Goal: Transaction & Acquisition: Book appointment/travel/reservation

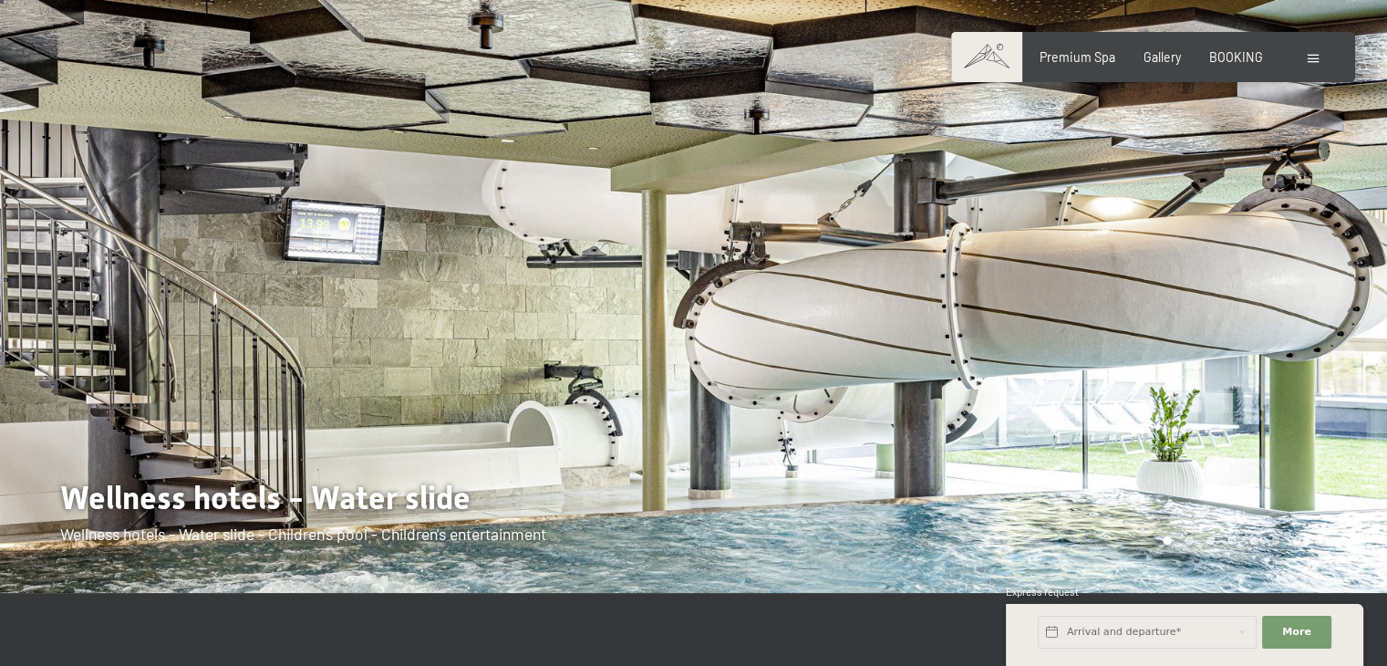
scroll to position [51, 0]
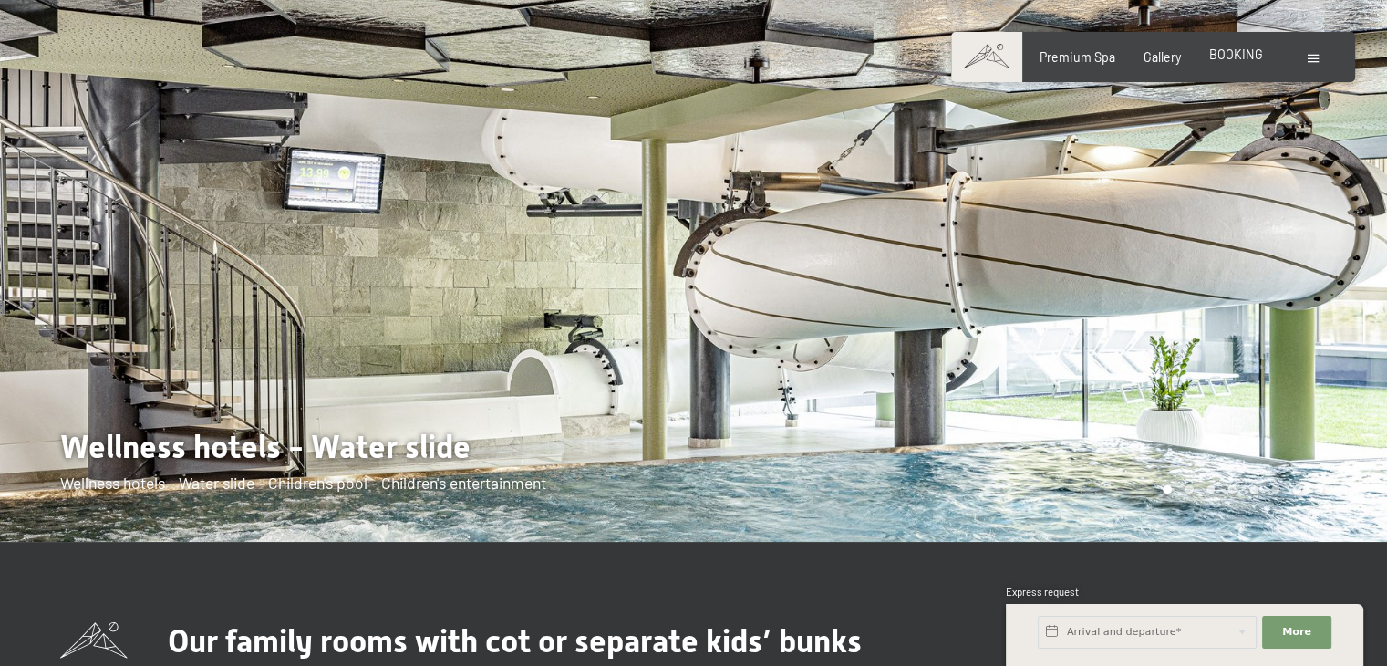
click at [1241, 65] on div "Premium Spa Gallery BOOKING" at bounding box center [1137, 57] width 308 height 18
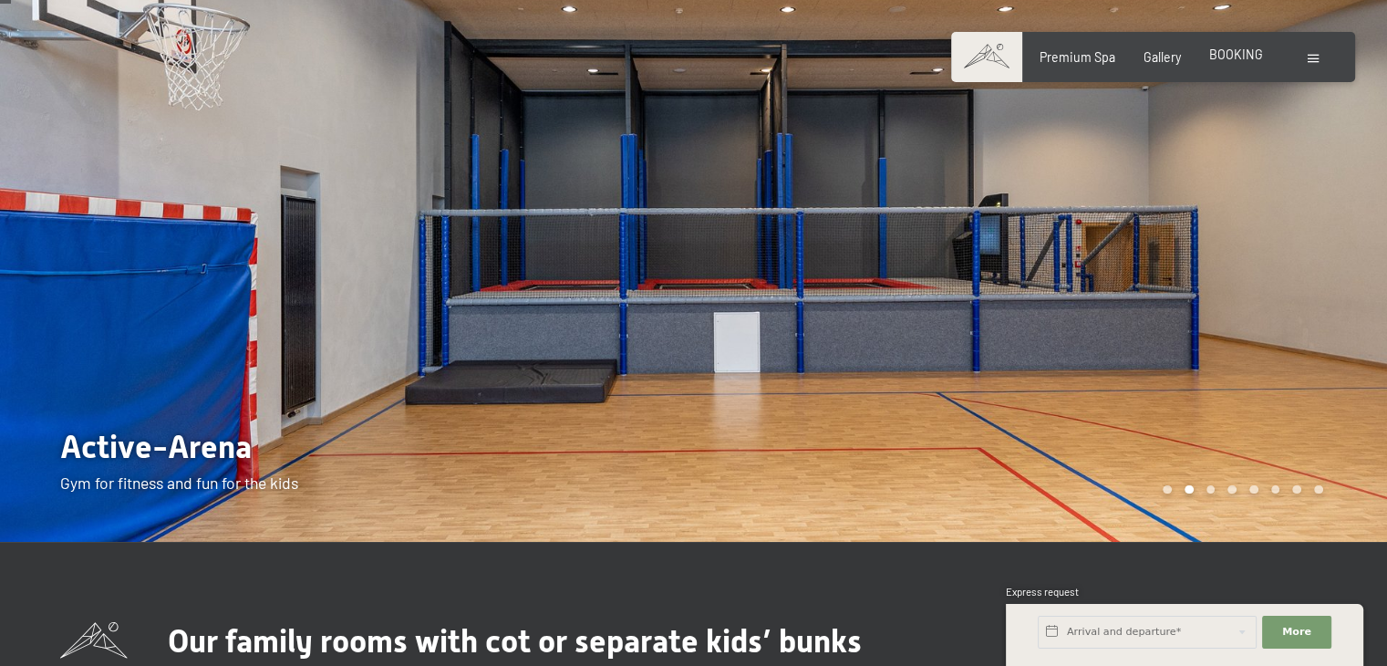
click at [1226, 55] on span "BOOKING" at bounding box center [1236, 55] width 54 height 16
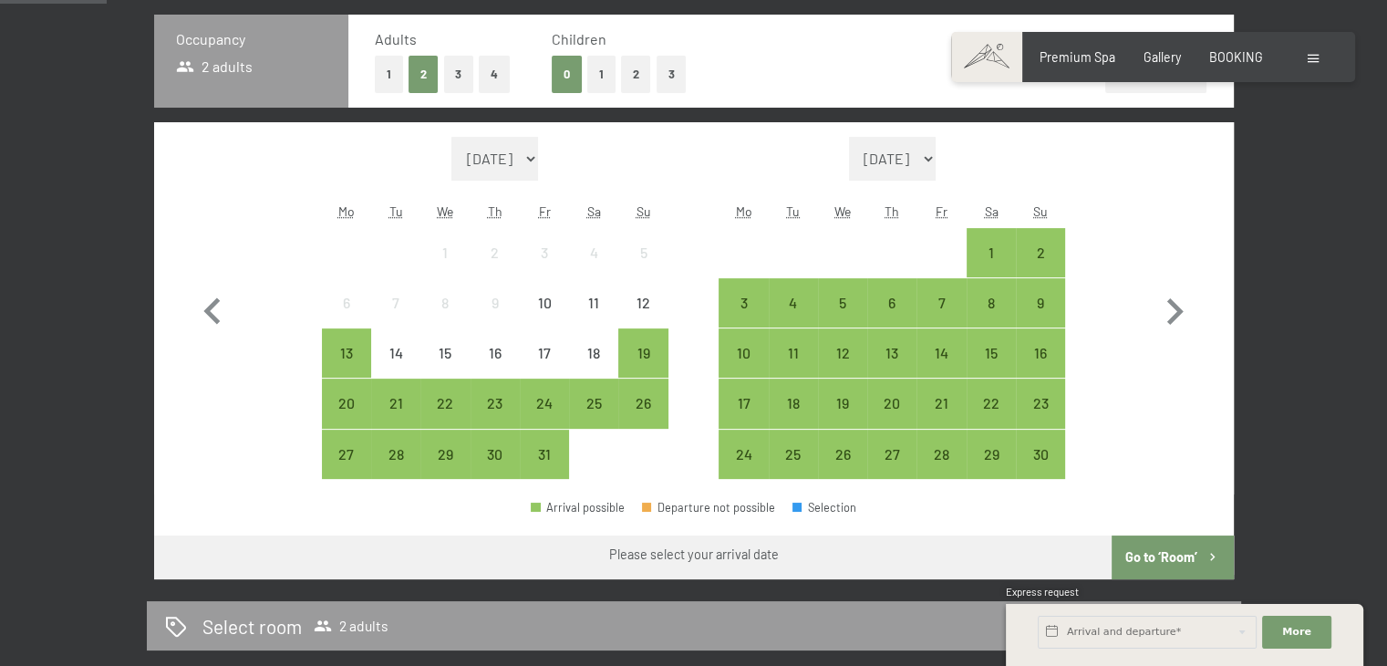
scroll to position [476, 0]
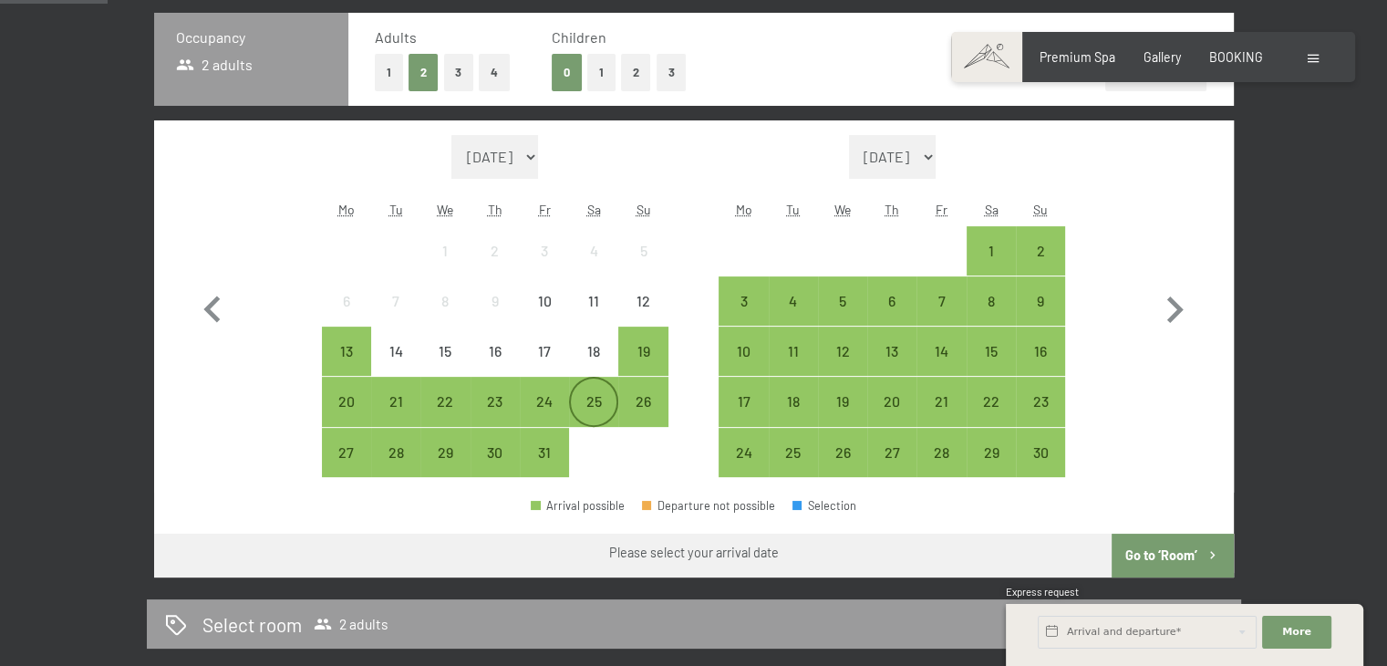
click at [594, 406] on div "25" at bounding box center [594, 417] width 46 height 46
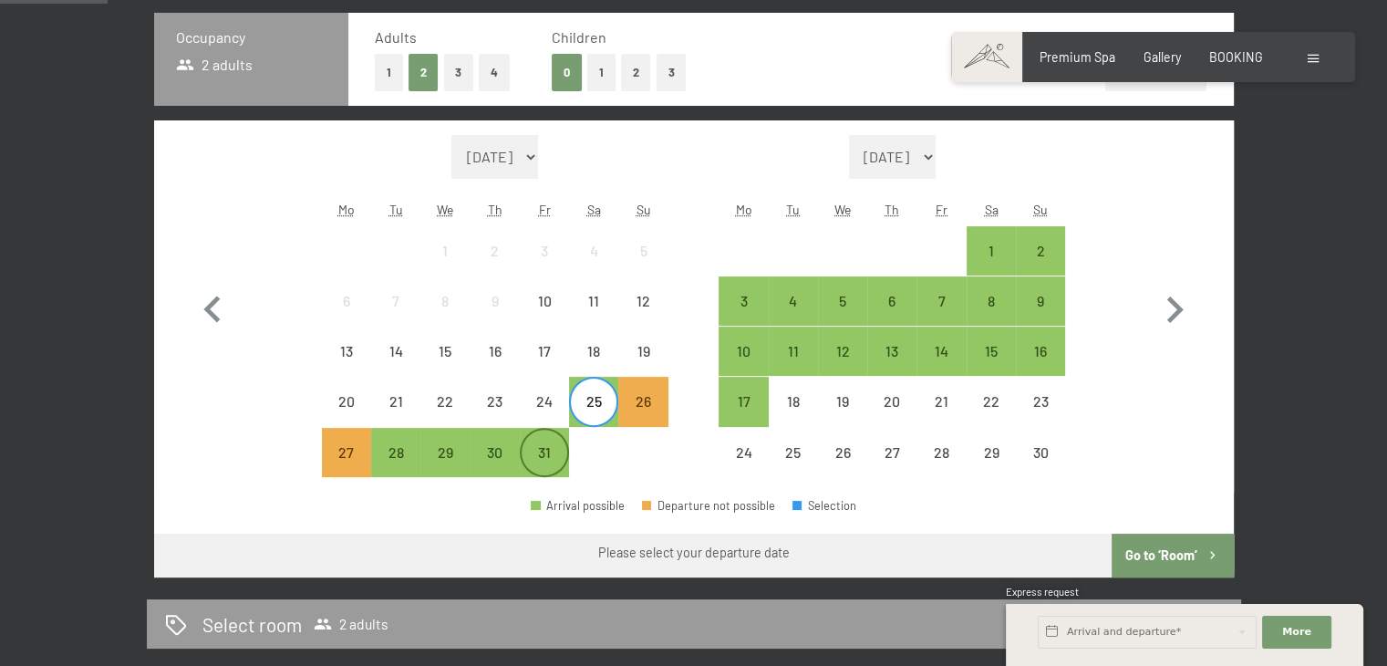
click at [555, 456] on div "31" at bounding box center [545, 468] width 46 height 46
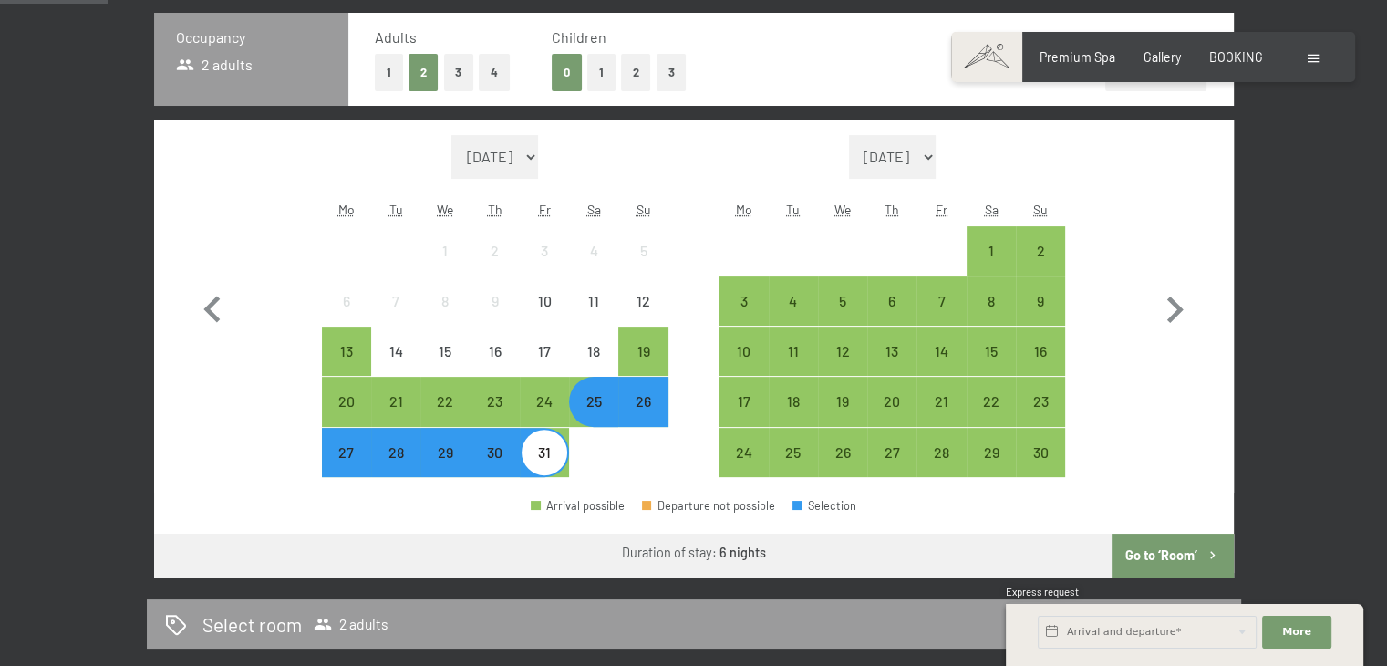
click at [1133, 555] on button "Go to ‘Room’" at bounding box center [1172, 556] width 121 height 44
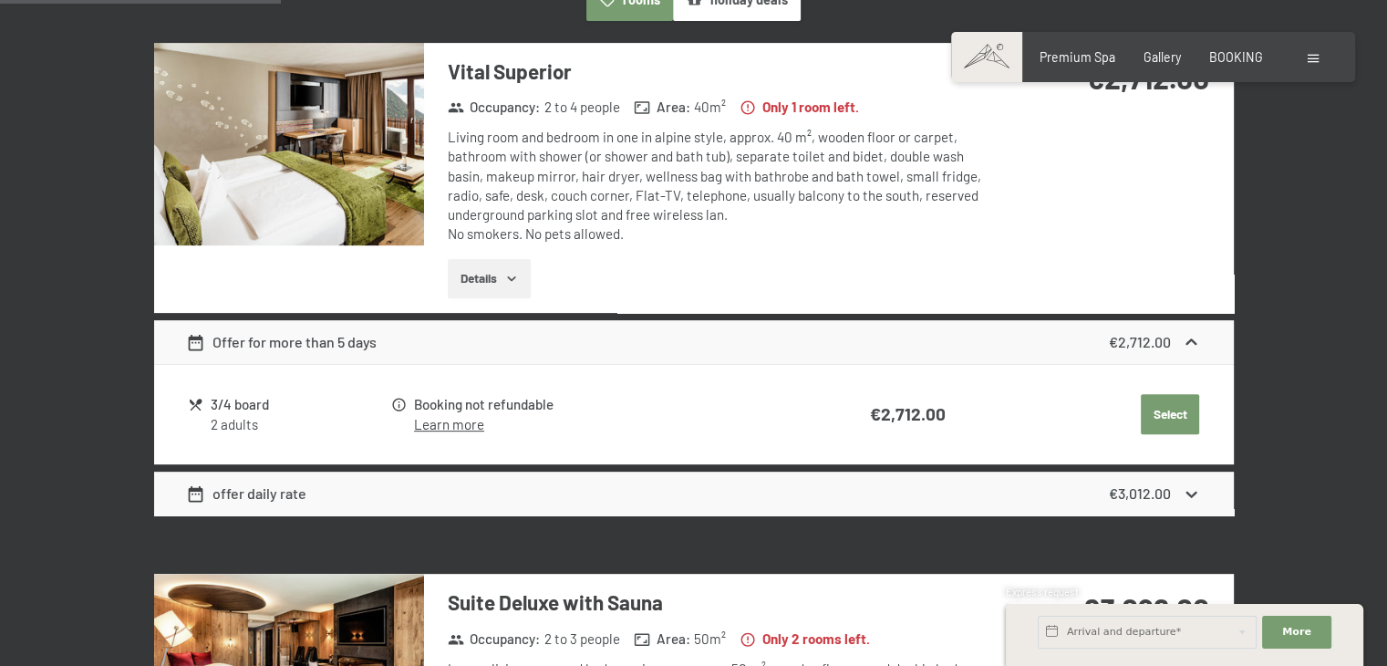
scroll to position [594, 0]
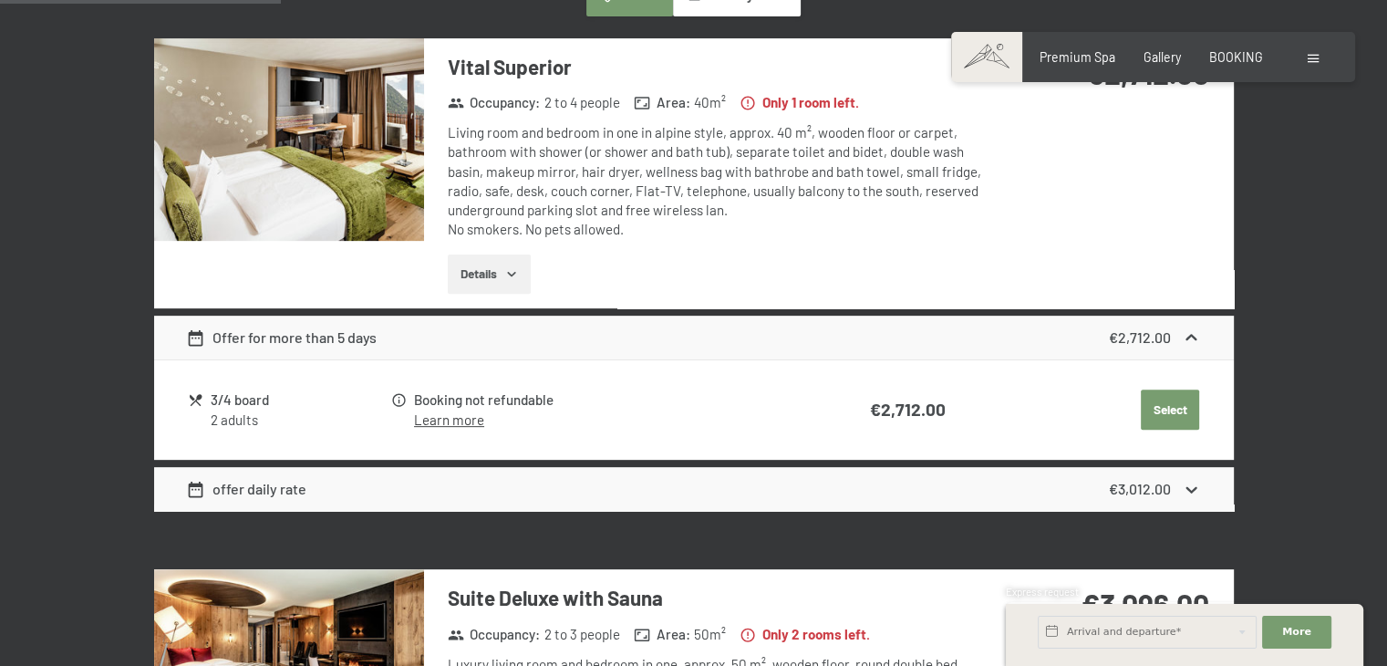
click at [1159, 416] on button "Select" at bounding box center [1170, 409] width 58 height 40
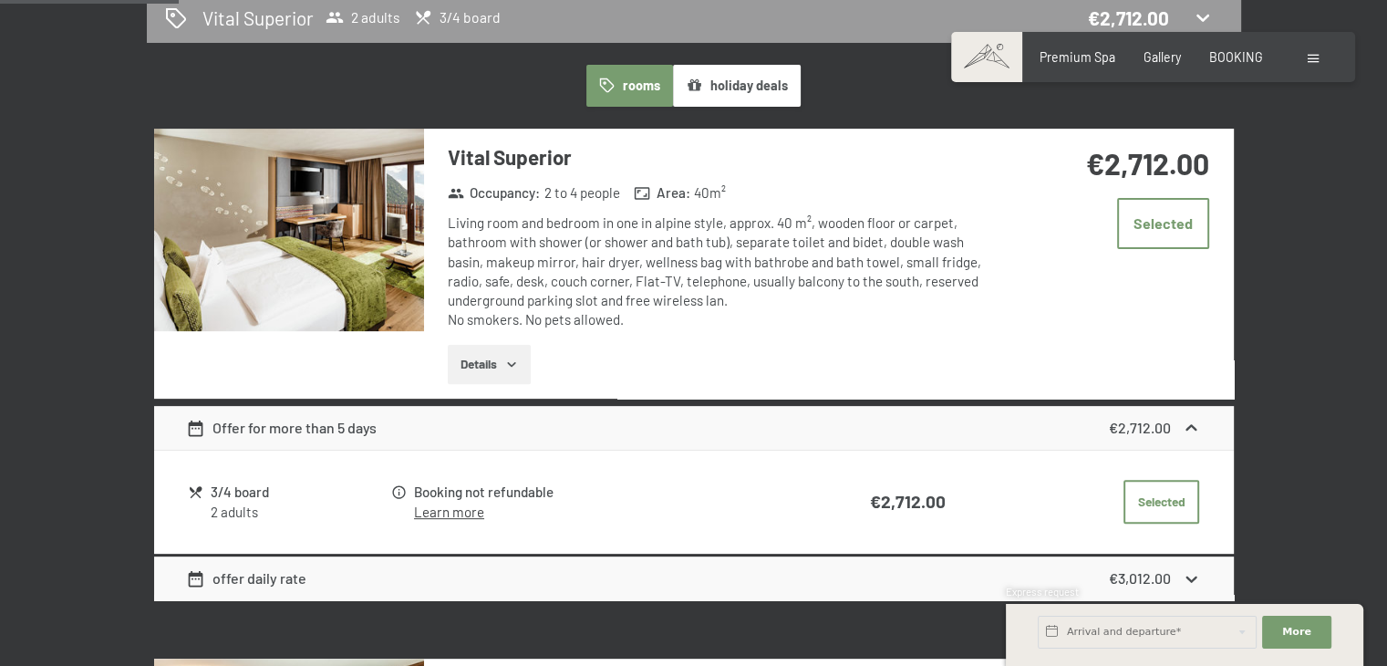
scroll to position [500, 0]
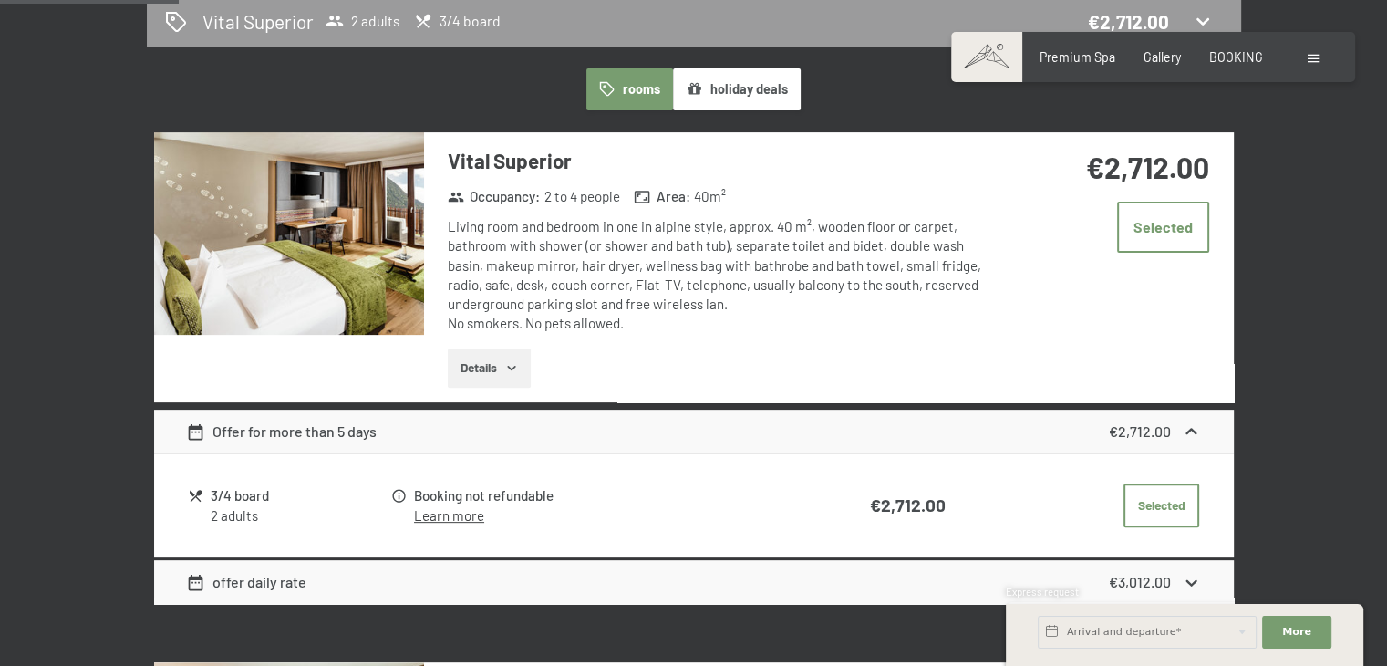
click at [505, 380] on button "Details" at bounding box center [489, 368] width 83 height 40
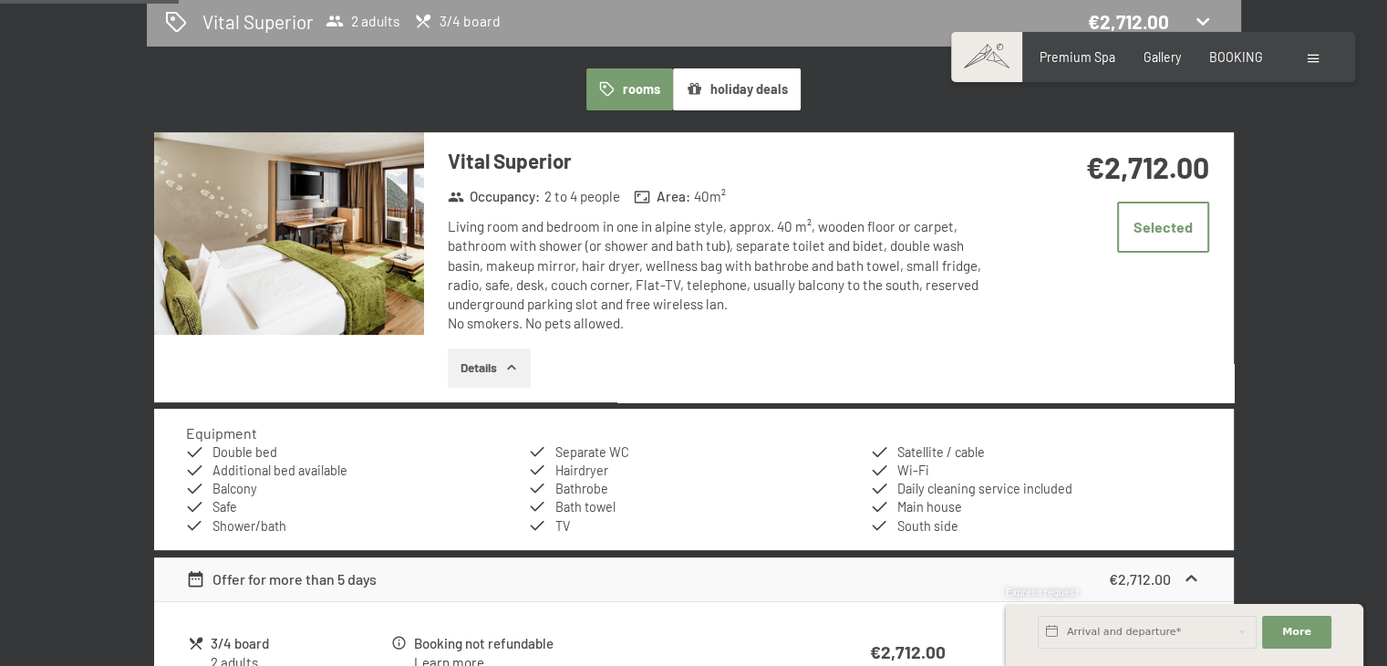
click at [505, 380] on button "Details" at bounding box center [489, 368] width 83 height 40
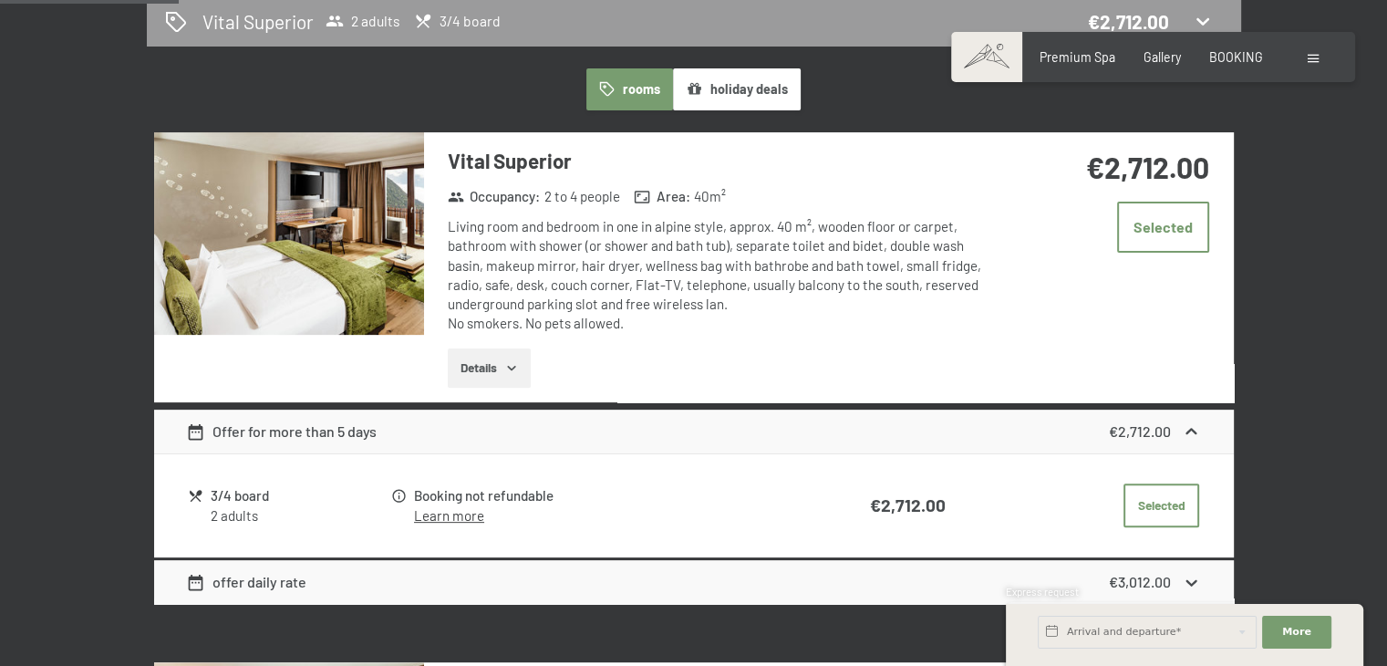
click at [452, 513] on link "Learn more" at bounding box center [449, 515] width 70 height 16
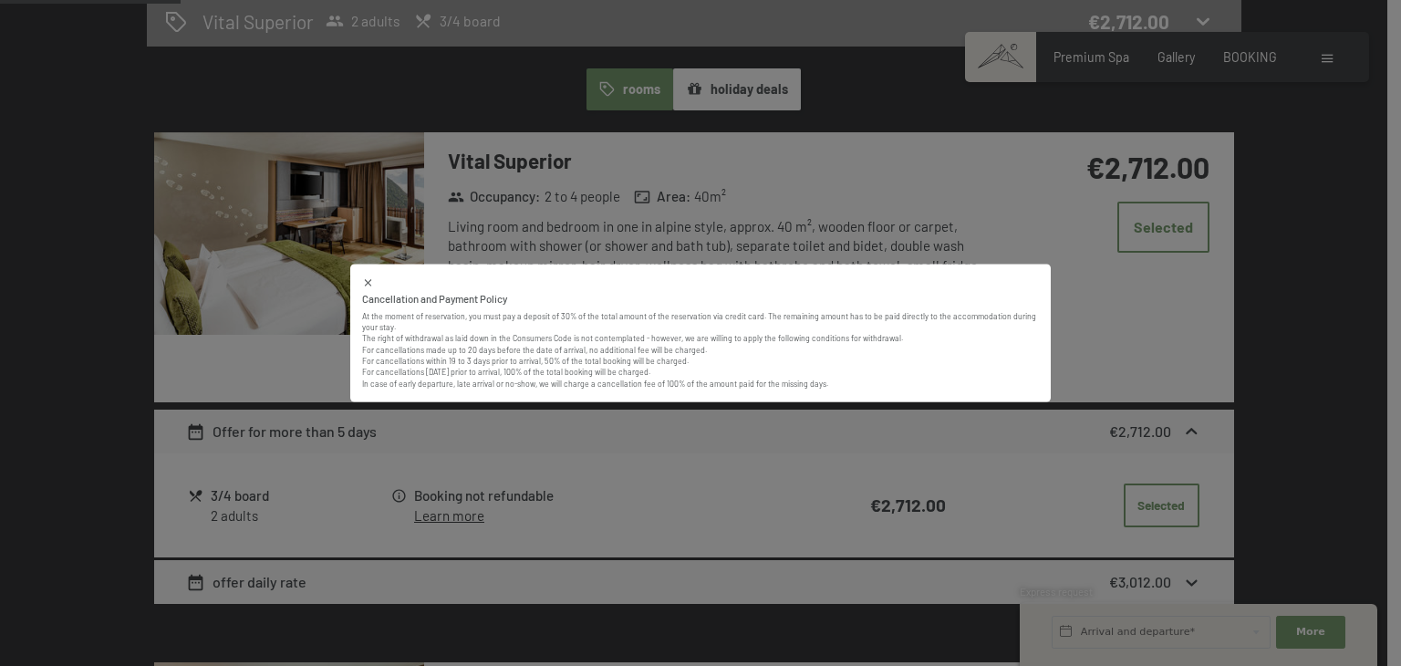
click at [285, 453] on div "Cancellation and Payment Policy At the moment of reservation, you must pay a de…" at bounding box center [700, 333] width 1401 height 666
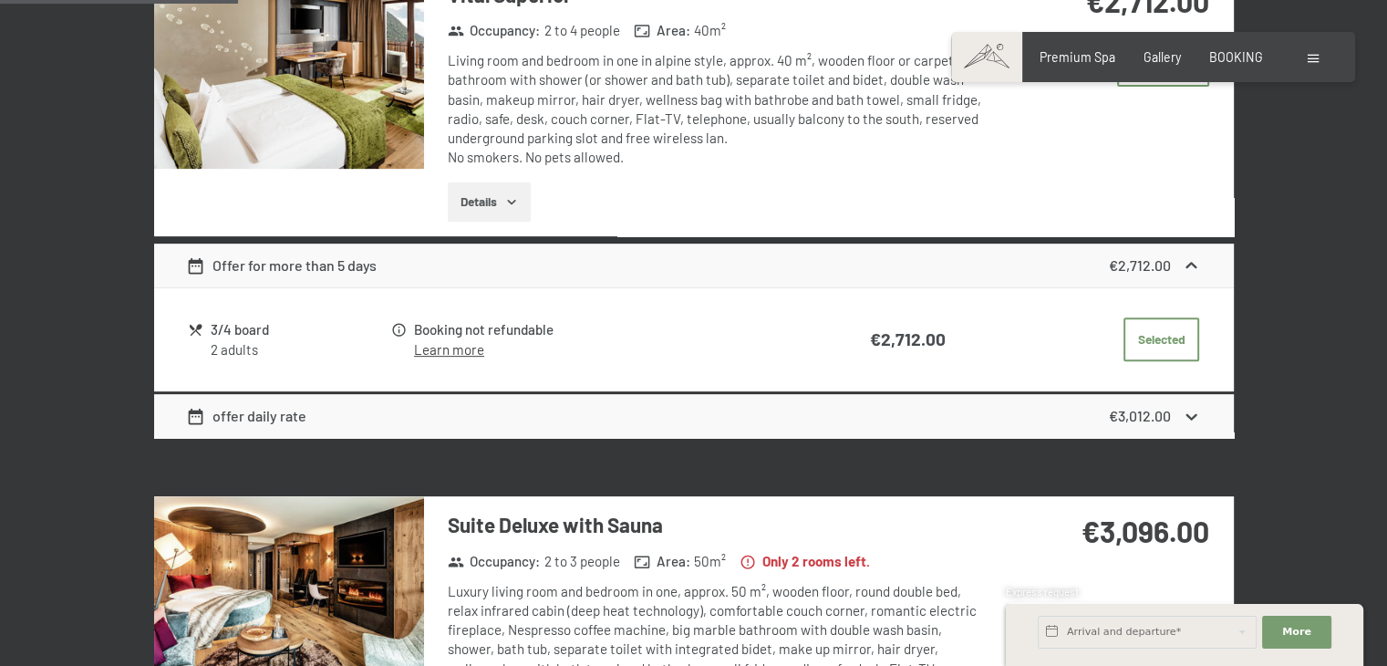
scroll to position [667, 0]
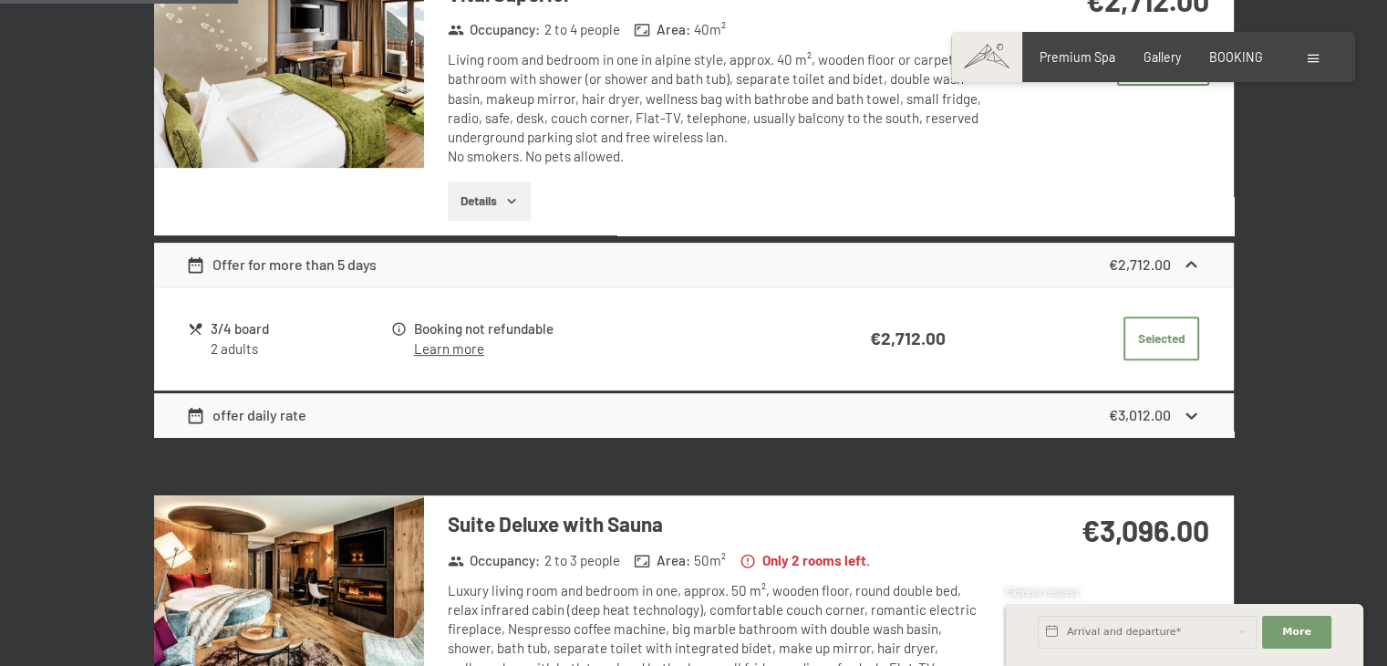
click at [1196, 420] on icon at bounding box center [1191, 415] width 19 height 19
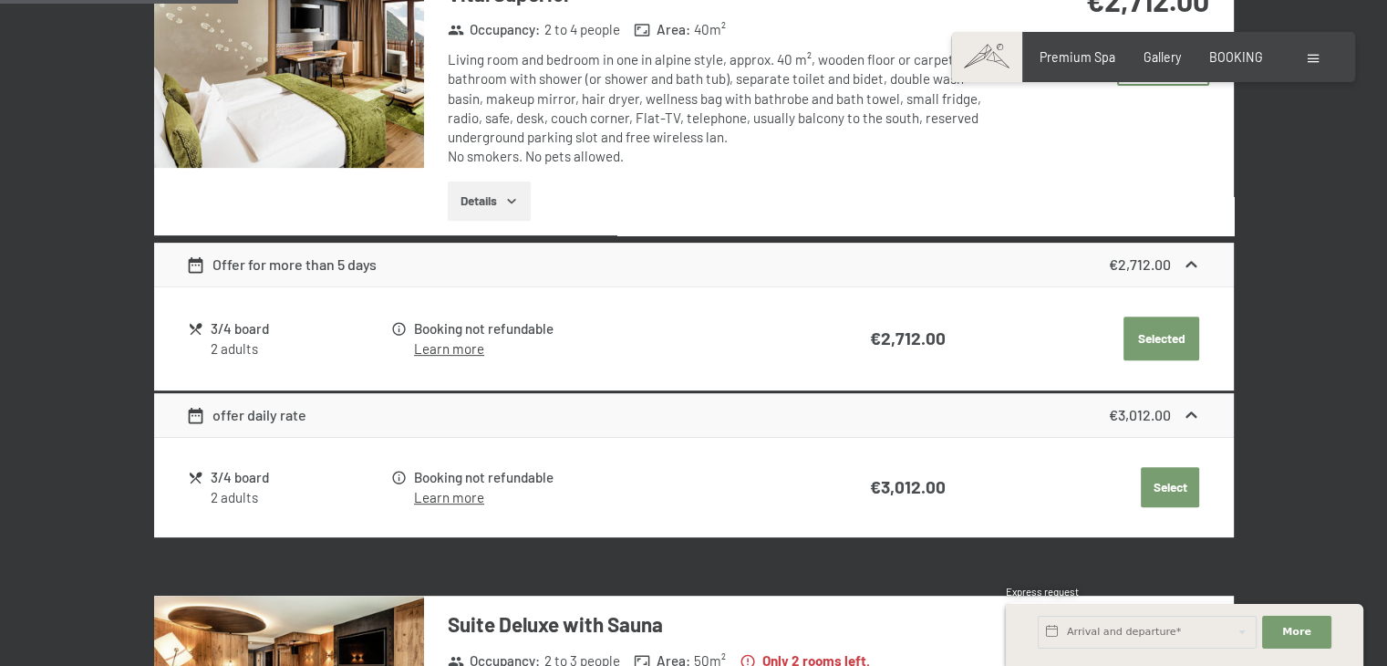
click at [1151, 334] on button "Selected" at bounding box center [1162, 338] width 76 height 44
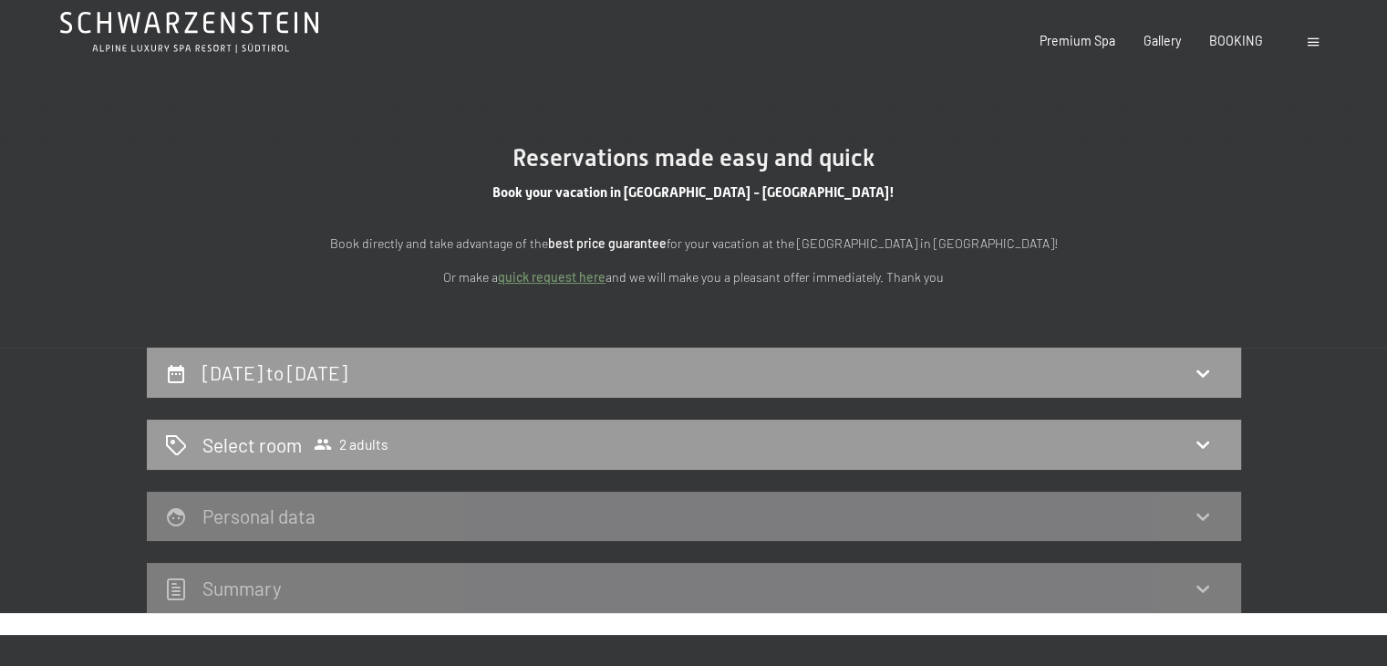
scroll to position [0, 0]
